Goal: Entertainment & Leisure: Consume media (video, audio)

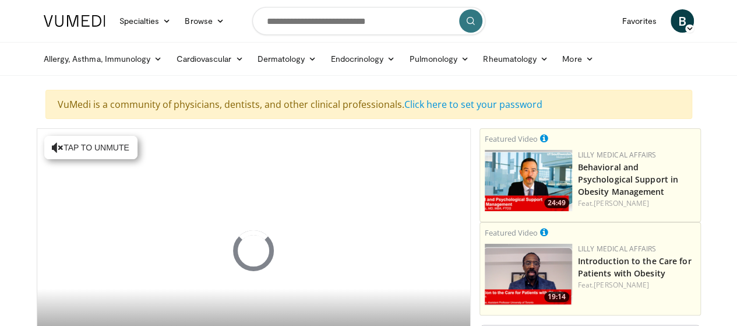
scroll to position [97, 0]
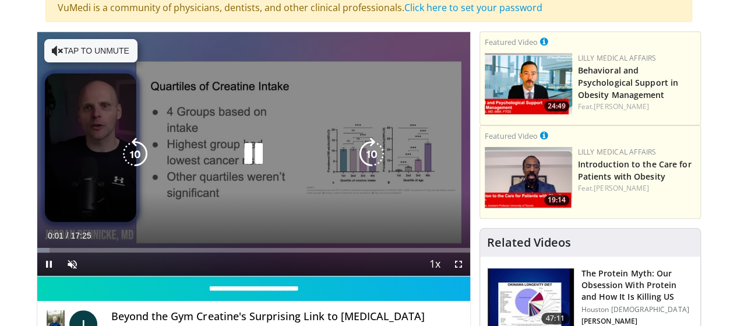
click at [73, 54] on button "Tap to unmute" at bounding box center [90, 50] width 93 height 23
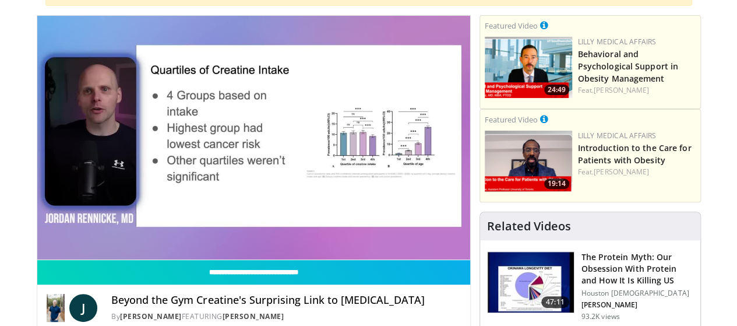
scroll to position [115, 0]
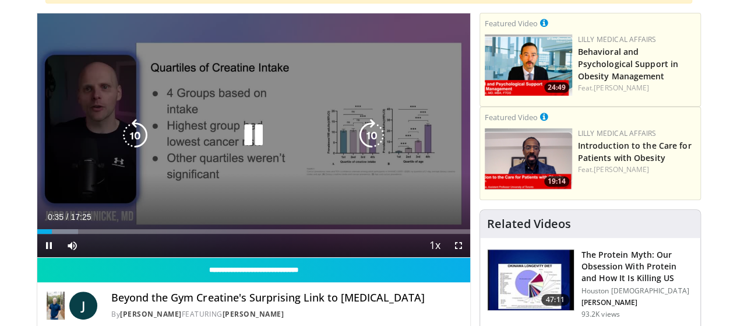
click at [368, 144] on icon "Video Player" at bounding box center [371, 135] width 33 height 33
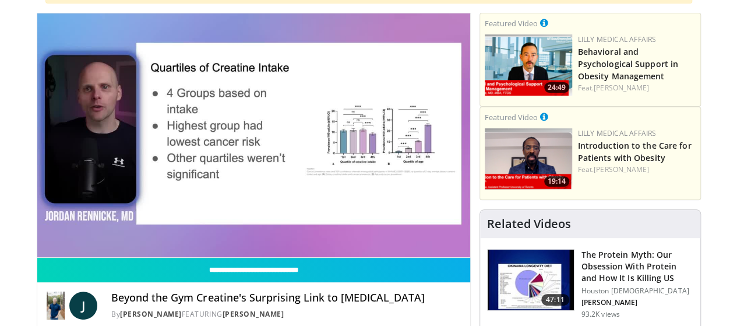
click at [37, 257] on div "10 seconds Tap to unmute" at bounding box center [253, 135] width 433 height 244
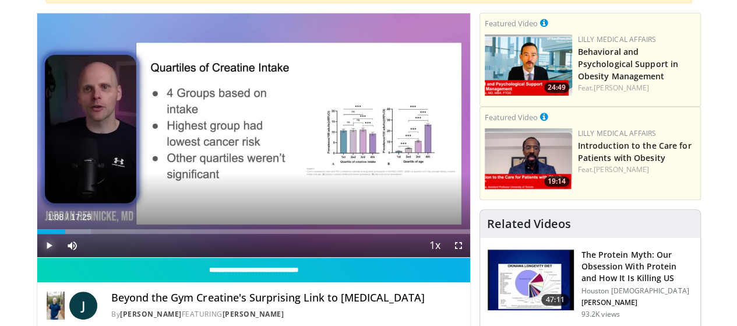
click at [37, 257] on span "Video Player" at bounding box center [48, 245] width 23 height 23
click at [37, 258] on video-js "**********" at bounding box center [253, 135] width 433 height 244
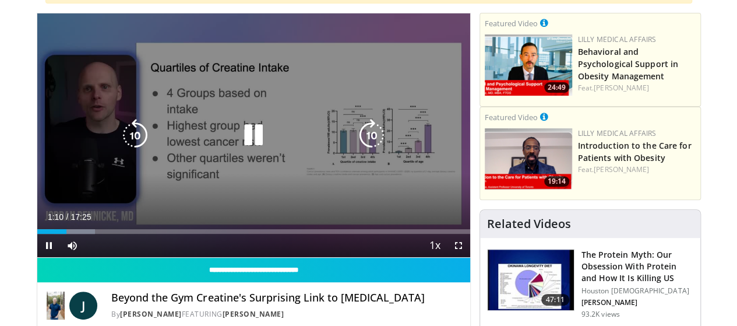
click at [97, 210] on div "10 seconds Tap to unmute" at bounding box center [253, 135] width 433 height 244
click at [237, 147] on icon "Video Player" at bounding box center [253, 135] width 33 height 33
click at [300, 185] on div "10 seconds Tap to unmute" at bounding box center [253, 135] width 433 height 244
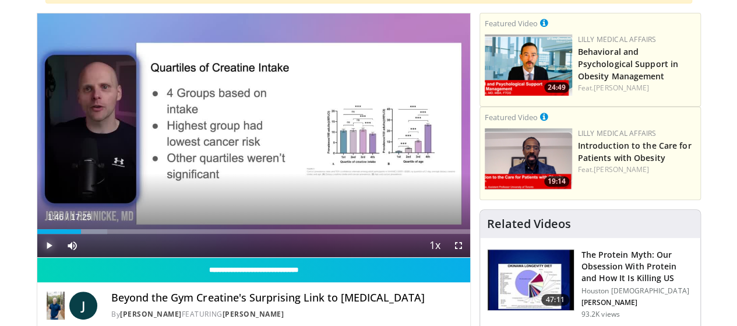
click at [37, 257] on span "Video Player" at bounding box center [48, 245] width 23 height 23
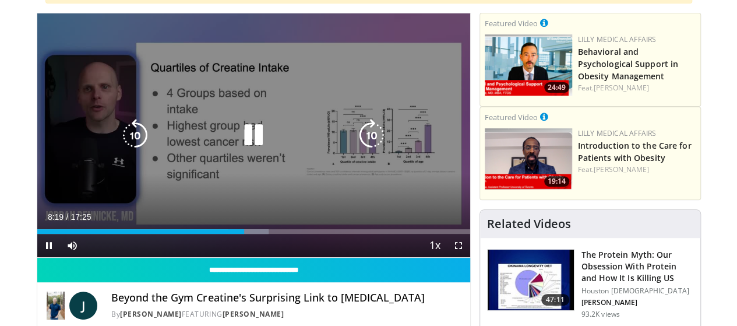
click at [241, 149] on icon "Video Player" at bounding box center [253, 135] width 33 height 33
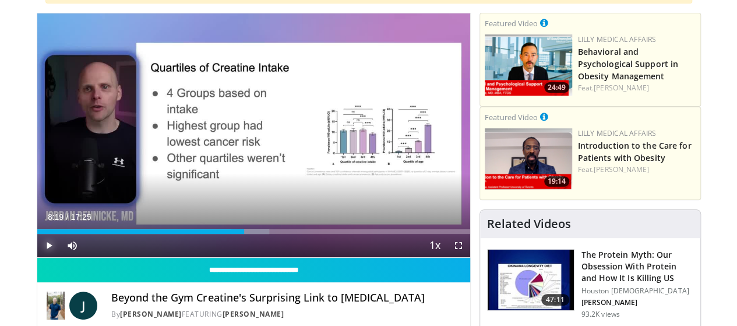
click at [37, 257] on span "Video Player" at bounding box center [48, 245] width 23 height 23
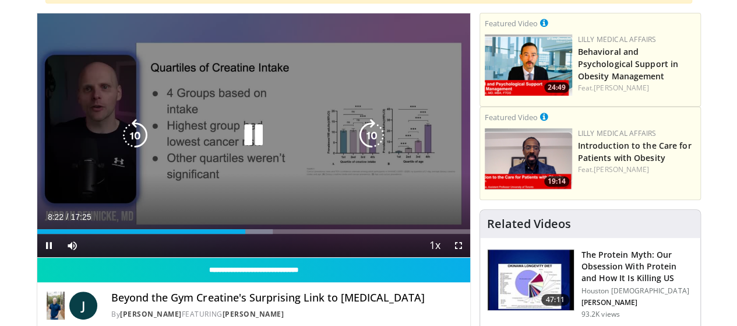
click at [214, 33] on div "10 seconds Tap to unmute" at bounding box center [253, 135] width 433 height 244
click at [244, 147] on icon "Video Player" at bounding box center [253, 135] width 33 height 33
